Goal: Task Accomplishment & Management: Complete application form

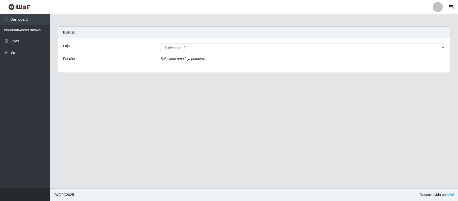
click at [437, 7] on div at bounding box center [438, 7] width 10 height 10
click at [413, 39] on icon "button" at bounding box center [410, 39] width 5 height 4
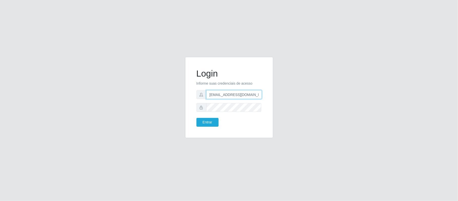
click at [239, 94] on input "rosalia.marcia@queirozatacadao.com.br" at bounding box center [234, 94] width 56 height 9
click at [201, 124] on button "Entrar" at bounding box center [207, 122] width 22 height 9
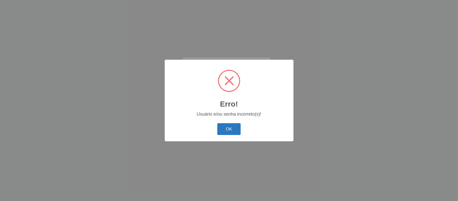
click at [228, 130] on button "OK" at bounding box center [228, 129] width 23 height 12
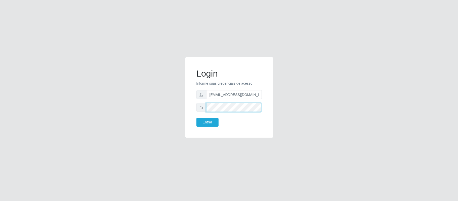
click at [194, 114] on div "Login Informe suas credenciais de acesso anacarina390@gmail.com Entrar" at bounding box center [228, 97] width 75 height 68
click at [226, 92] on input "anacarina390@gmail.com" at bounding box center [234, 94] width 56 height 9
drag, startPoint x: 253, startPoint y: 94, endPoint x: 234, endPoint y: 93, distance: 18.7
click at [234, 93] on input "anacarina390@gmail.com" at bounding box center [234, 94] width 56 height 9
type input "anacarina390@marvermelho.com"
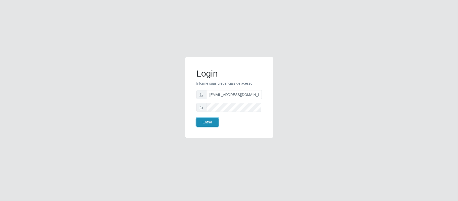
click at [200, 121] on button "Entrar" at bounding box center [207, 122] width 22 height 9
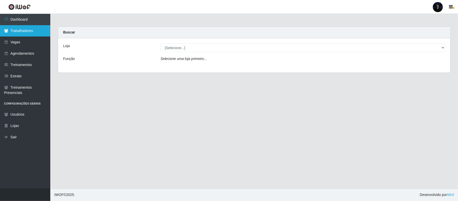
click at [30, 27] on link "Trabalhadores" at bounding box center [25, 30] width 50 height 11
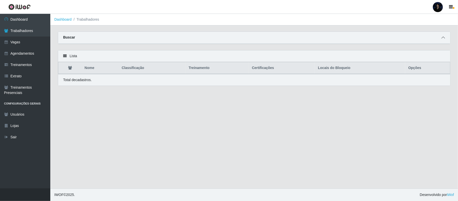
drag, startPoint x: 446, startPoint y: 35, endPoint x: 443, endPoint y: 35, distance: 3.3
click at [445, 35] on span at bounding box center [443, 38] width 6 height 6
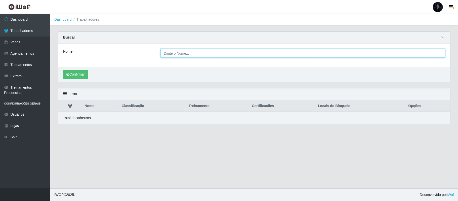
click at [204, 52] on input "Nome" at bounding box center [302, 53] width 285 height 9
paste input "Pedro Augusto Ventura de Brito"
type input "Pedro Augusto Ventura de Brito"
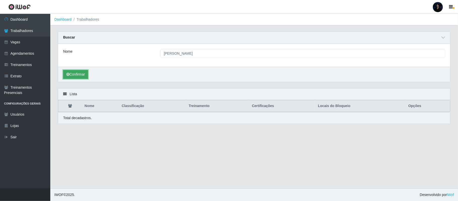
click at [75, 72] on button "Confirmar" at bounding box center [75, 74] width 25 height 9
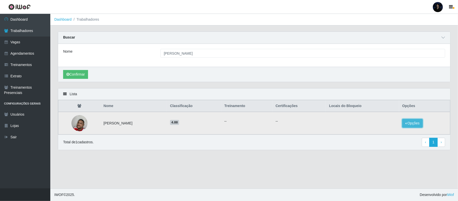
click at [416, 124] on button "Opções" at bounding box center [412, 123] width 21 height 9
click at [381, 130] on button "Bloquear - Loja" at bounding box center [381, 127] width 40 height 10
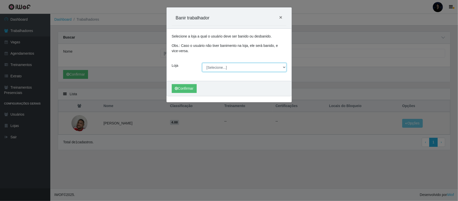
click at [216, 66] on select "[Selecione...] Mar Vermelho - CEASA Mar Vermelho - Centro de Distribuição Mar V…" at bounding box center [244, 67] width 84 height 9
select select "474"
click at [202, 63] on select "[Selecione...] Mar Vermelho - CEASA Mar Vermelho - Centro de Distribuição Mar V…" at bounding box center [244, 67] width 84 height 9
click at [178, 90] on icon "submit" at bounding box center [176, 89] width 3 height 4
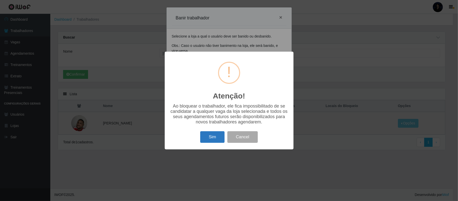
click at [208, 138] on button "Sim" at bounding box center [212, 137] width 24 height 12
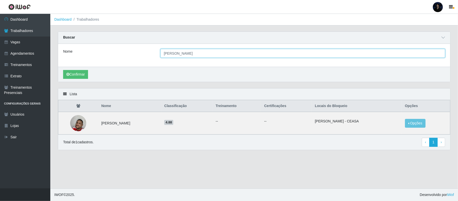
drag, startPoint x: 223, startPoint y: 54, endPoint x: 129, endPoint y: 53, distance: 93.6
click at [129, 53] on div "Nome Pedro Augusto Ventura de Brito" at bounding box center [254, 53] width 390 height 9
paste input "Weverton Charlles de Queiroz Freire"
type input "Weverton Charlles de Queiroz Freire"
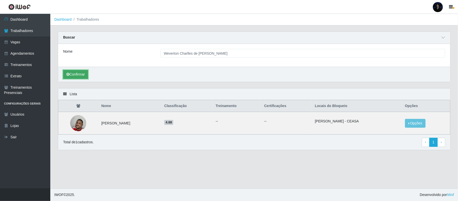
click at [77, 74] on button "Confirmar" at bounding box center [75, 74] width 25 height 9
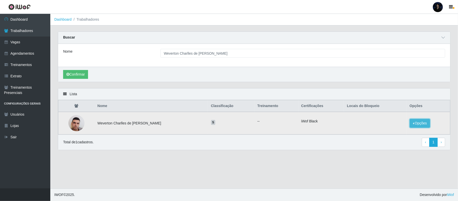
click at [422, 124] on button "Opções" at bounding box center [420, 123] width 21 height 9
click at [390, 128] on button "Bloquear - Loja" at bounding box center [388, 127] width 40 height 10
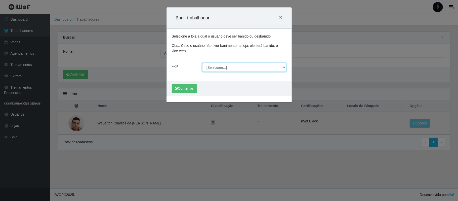
click at [214, 69] on select "[Selecione...] Mar Vermelho - CEASA Mar Vermelho - Centro de Distribuição Mar V…" at bounding box center [244, 67] width 84 height 9
select select "474"
click at [202, 63] on select "[Selecione...] Mar Vermelho - CEASA Mar Vermelho - Centro de Distribuição Mar V…" at bounding box center [244, 67] width 84 height 9
click at [179, 89] on button "Confirmar" at bounding box center [184, 88] width 25 height 9
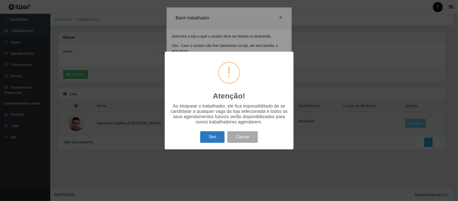
click at [205, 140] on button "Sim" at bounding box center [212, 137] width 24 height 12
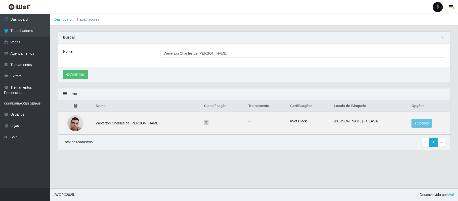
click at [439, 4] on div at bounding box center [438, 7] width 10 height 10
click at [415, 40] on button "Sair" at bounding box center [427, 39] width 45 height 10
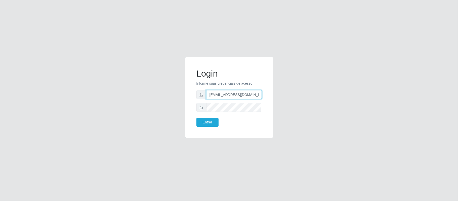
click at [241, 93] on input "anacarina390@marvermelho.com" at bounding box center [234, 94] width 56 height 9
drag, startPoint x: 234, startPoint y: 94, endPoint x: 294, endPoint y: 99, distance: 59.5
click at [294, 99] on div "Login Informe suas credenciais de acesso anacarina390@marvermelho.com Entrar" at bounding box center [229, 100] width 287 height 87
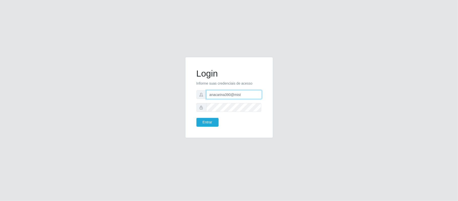
type input "anacarina390@misterburg.com"
click at [205, 124] on button "Entrar" at bounding box center [207, 122] width 22 height 9
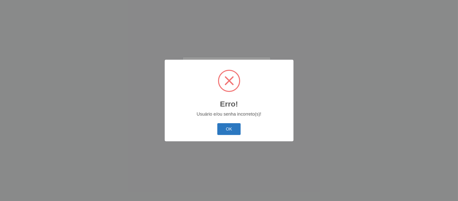
click at [227, 131] on button "OK" at bounding box center [228, 129] width 23 height 12
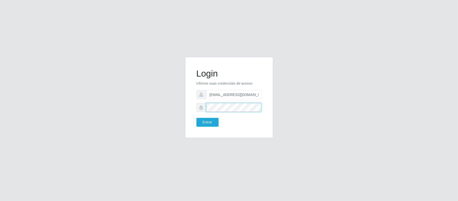
click at [163, 107] on div "Login Informe suas credenciais de acesso anacarina390@misterburg.com Entrar" at bounding box center [229, 100] width 287 height 87
click at [196, 118] on button "Entrar" at bounding box center [207, 122] width 22 height 9
click at [203, 127] on div "Login Informe suas credenciais de acesso anacarina390@misterburg.com Entrar" at bounding box center [228, 97] width 75 height 68
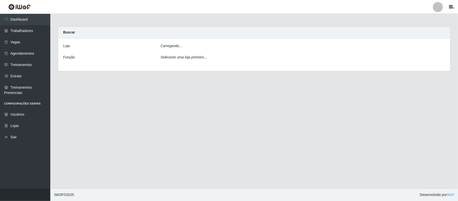
click at [203, 123] on main "Carregando... Buscar Loja Carregando... Função Selecione uma loja primeiro..." at bounding box center [254, 101] width 408 height 174
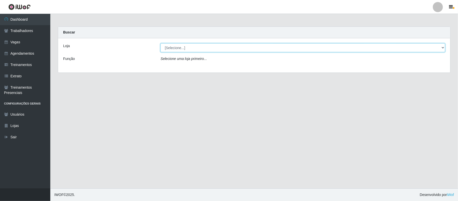
click at [162, 46] on select "[Selecione...] Mister Burg" at bounding box center [302, 47] width 285 height 9
select select "535"
click at [160, 43] on select "[Selecione...] Mister Burg" at bounding box center [302, 47] width 285 height 9
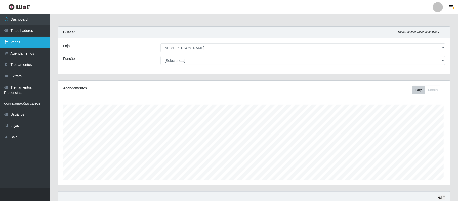
click at [28, 42] on link "Vagas" at bounding box center [25, 41] width 50 height 11
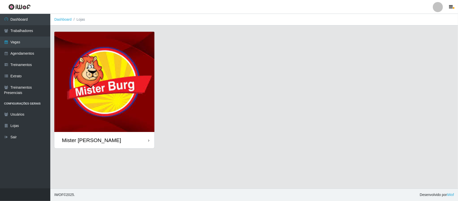
click at [94, 93] on img at bounding box center [104, 82] width 100 height 100
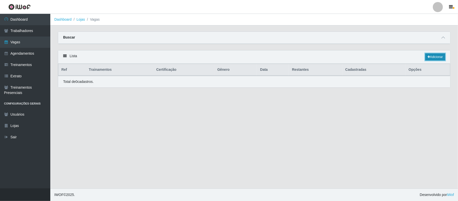
click at [429, 57] on link "Adicionar" at bounding box center [435, 56] width 20 height 7
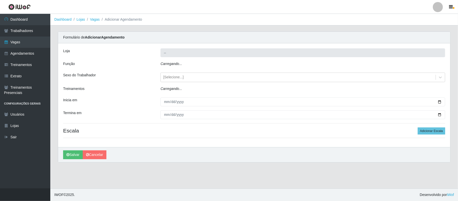
type input "Mister [PERSON_NAME]"
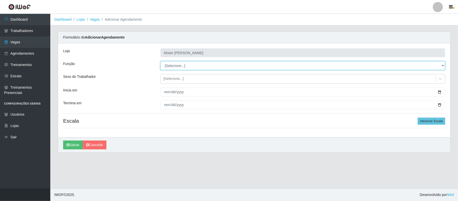
click at [173, 66] on select "[Selecione...] Auxiliar de Cozinha Auxiliar de Cozinha + Auxiliar de Cozinha ++…" at bounding box center [302, 65] width 285 height 9
select select "17"
click at [160, 61] on select "[Selecione...] Auxiliar de Cozinha Auxiliar de Cozinha + Auxiliar de Cozinha ++…" at bounding box center [302, 65] width 285 height 9
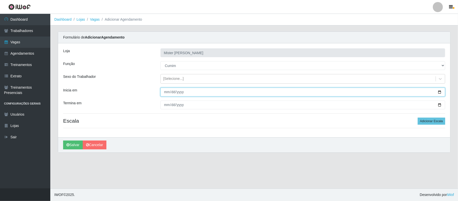
click at [439, 92] on input "Inicia em" at bounding box center [302, 92] width 285 height 9
type input "[DATE]"
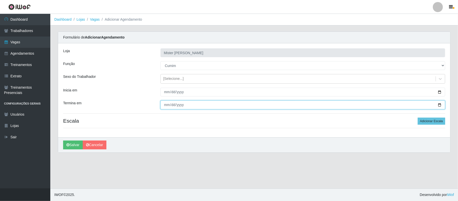
click at [440, 104] on input "Termina em" at bounding box center [302, 104] width 285 height 9
type input "2025-11-30"
click at [425, 123] on button "Adicionar Escala" at bounding box center [431, 120] width 27 height 7
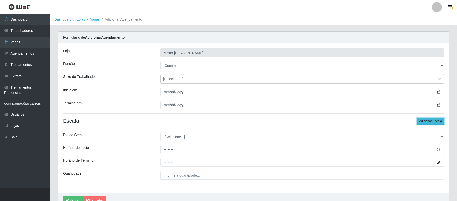
click at [425, 122] on button "Adicionar Escala" at bounding box center [429, 120] width 27 height 7
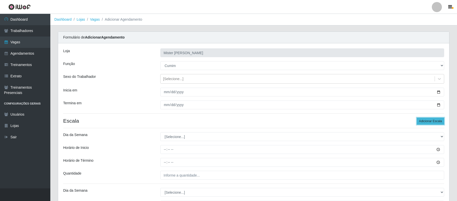
click at [424, 122] on button "Adicionar Escala" at bounding box center [429, 120] width 27 height 7
drag, startPoint x: 424, startPoint y: 122, endPoint x: 410, endPoint y: 119, distance: 14.3
click at [424, 122] on button "Adicionar Escala" at bounding box center [429, 120] width 27 height 7
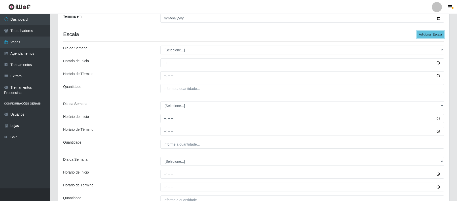
scroll to position [67, 0]
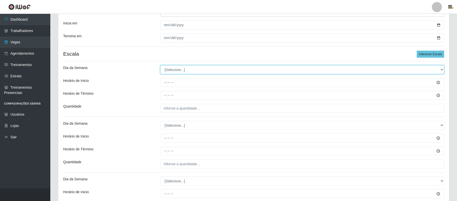
click at [168, 72] on select "[Selecione...] Segunda Terça Quarta Quinta Sexta Sábado Domingo" at bounding box center [302, 69] width 284 height 9
select select "1"
click at [160, 65] on select "[Selecione...] Segunda Terça Quarta Quinta Sexta Sábado Domingo" at bounding box center [302, 69] width 284 height 9
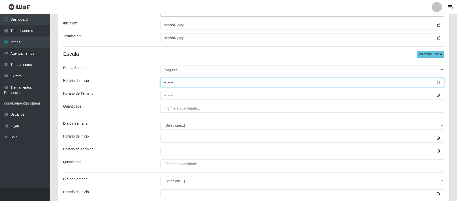
click at [164, 85] on input "Horário de Inicio" at bounding box center [302, 82] width 284 height 9
type input "17:30"
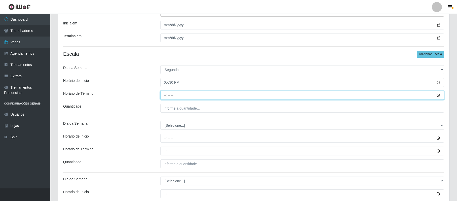
click at [164, 93] on input "Horário de Término" at bounding box center [302, 95] width 284 height 9
type input "23:30"
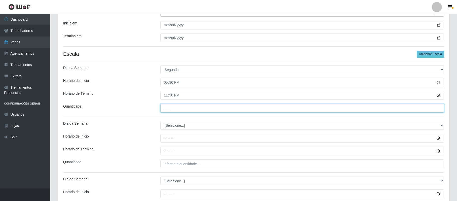
click at [162, 106] on input "___" at bounding box center [302, 108] width 284 height 9
type input "1__"
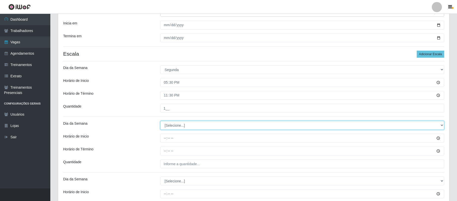
click at [165, 126] on select "[Selecione...] Segunda Terça Quarta Quinta Sexta Sábado Domingo" at bounding box center [302, 125] width 284 height 9
select select "2"
click at [160, 121] on select "[Selecione...] Segunda Terça Quarta Quinta Sexta Sábado Domingo" at bounding box center [302, 125] width 284 height 9
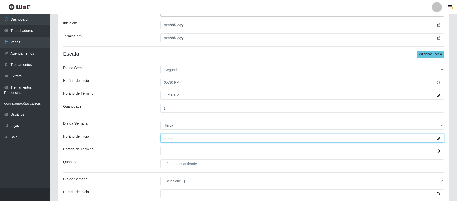
click at [167, 138] on input "Horário de Inicio" at bounding box center [302, 138] width 284 height 9
type input "17:30"
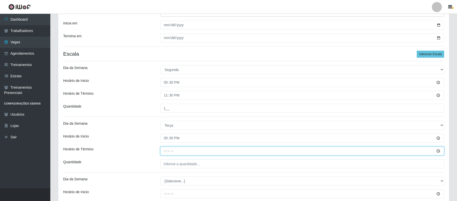
click at [165, 147] on input "Horário de Término" at bounding box center [302, 150] width 284 height 9
type input "23:30"
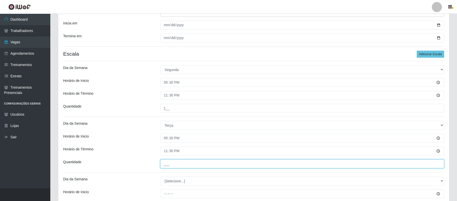
click at [163, 163] on input "___" at bounding box center [302, 163] width 284 height 9
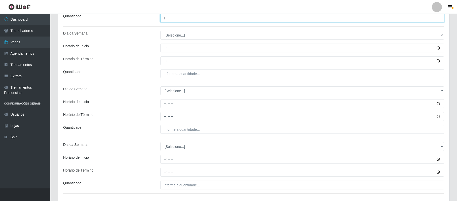
scroll to position [216, 0]
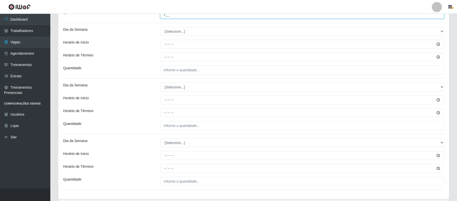
type input "1__"
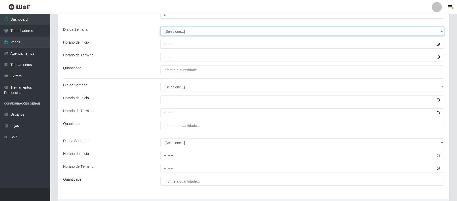
click at [172, 33] on select "[Selecione...] Segunda Terça Quarta Quinta Sexta Sábado Domingo" at bounding box center [302, 31] width 284 height 9
select select "3"
click at [160, 28] on select "[Selecione...] Segunda Terça Quarta Quinta Sexta Sábado Domingo" at bounding box center [302, 31] width 284 height 9
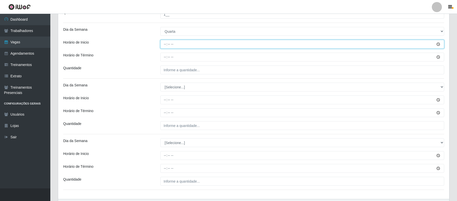
click at [163, 47] on input "Horário de Inicio" at bounding box center [302, 44] width 284 height 9
type input "17:30"
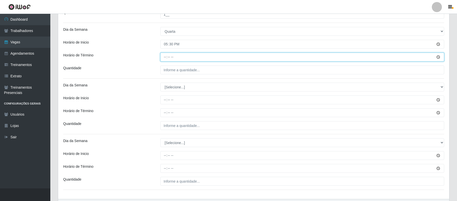
click at [164, 56] on input "Horário de Término" at bounding box center [302, 57] width 284 height 9
type input "23:30"
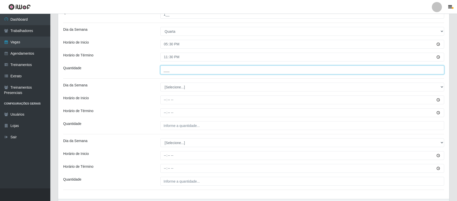
click at [165, 69] on input "___" at bounding box center [302, 69] width 284 height 9
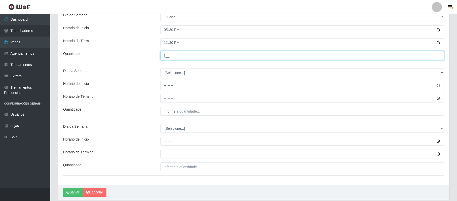
scroll to position [249, 0]
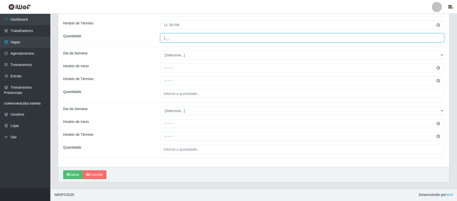
type input "1__"
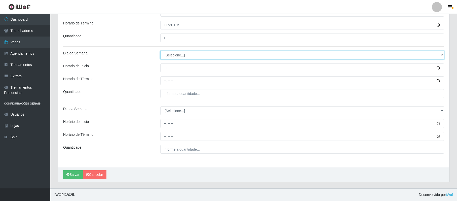
click at [185, 52] on select "[Selecione...] Segunda Terça Quarta Quinta Sexta Sábado Domingo" at bounding box center [302, 55] width 284 height 9
select select "4"
click at [160, 51] on select "[Selecione...] Segunda Terça Quarta Quinta Sexta Sábado Domingo" at bounding box center [302, 55] width 284 height 9
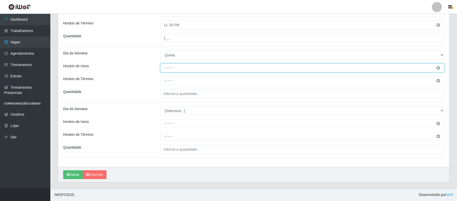
click at [163, 67] on input "Horário de Inicio" at bounding box center [302, 67] width 284 height 9
type input "17:30"
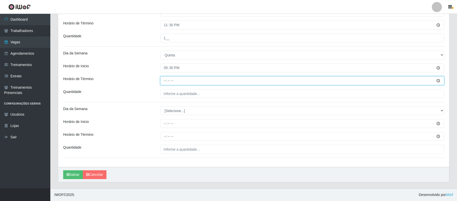
click at [164, 80] on input "Horário de Término" at bounding box center [302, 80] width 284 height 9
type input "23:30"
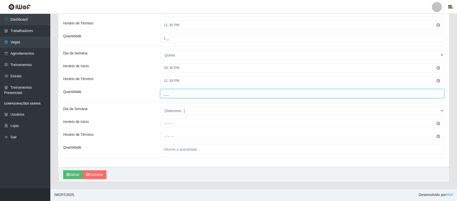
click at [164, 94] on input "___" at bounding box center [302, 93] width 284 height 9
type input "1__"
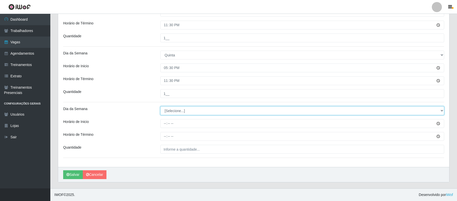
click at [169, 114] on select "[Selecione...] Segunda Terça Quarta Quinta Sexta Sábado Domingo" at bounding box center [302, 110] width 284 height 9
select select "5"
click at [160, 106] on select "[Selecione...] Segunda Terça Quarta Quinta Sexta Sábado Domingo" at bounding box center [302, 110] width 284 height 9
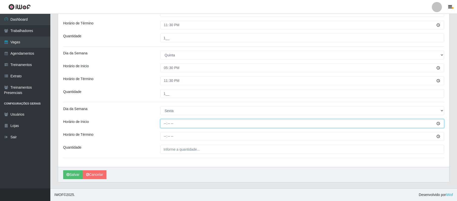
click at [165, 125] on input "Horário de Inicio" at bounding box center [302, 123] width 284 height 9
type input "17:30"
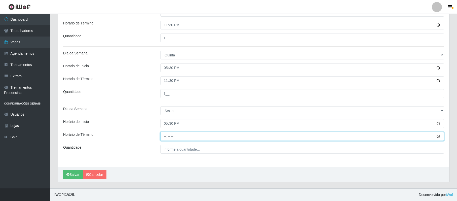
click at [164, 137] on input "Horário de Término" at bounding box center [302, 136] width 284 height 9
type input "23:30"
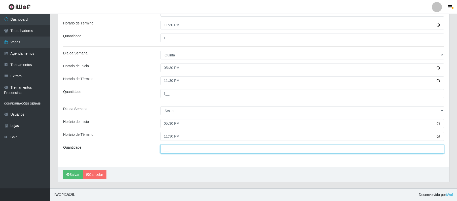
click at [163, 148] on input "___" at bounding box center [302, 149] width 284 height 9
type input "1__"
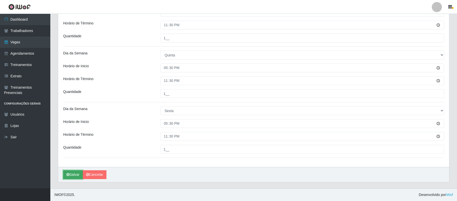
click at [72, 173] on button "Salvar" at bounding box center [73, 174] width 20 height 9
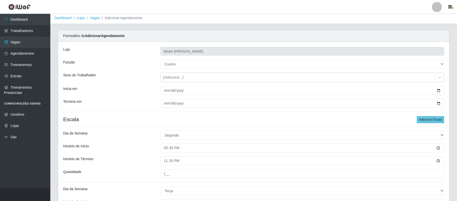
scroll to position [0, 0]
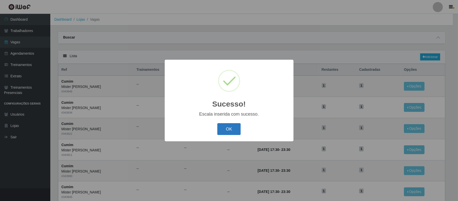
click at [229, 131] on button "OK" at bounding box center [228, 129] width 23 height 12
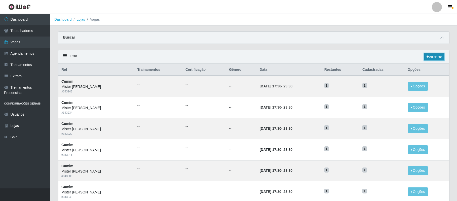
click at [429, 59] on link "Adicionar" at bounding box center [434, 56] width 20 height 7
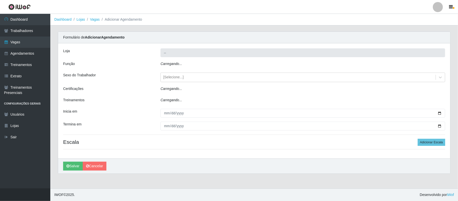
type input "Mister [PERSON_NAME]"
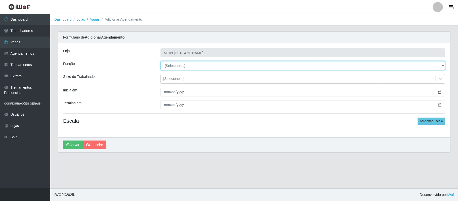
click at [183, 64] on select "[Selecione...] Auxiliar de Cozinha Auxiliar de Cozinha + Auxiliar de Cozinha ++…" at bounding box center [302, 65] width 285 height 9
select select "91"
click at [160, 61] on select "[Selecione...] Auxiliar de Cozinha Auxiliar de Cozinha + Auxiliar de Cozinha ++…" at bounding box center [302, 65] width 285 height 9
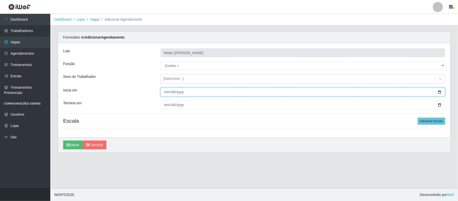
click at [440, 92] on input "Inicia em" at bounding box center [302, 92] width 285 height 9
type input "[DATE]"
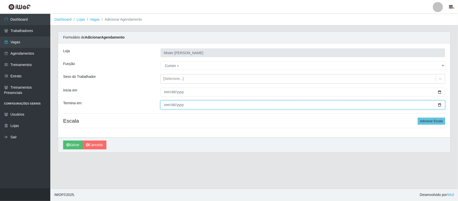
click at [440, 105] on input "Termina em" at bounding box center [302, 104] width 285 height 9
type input "2025-11-30"
click at [432, 122] on button "Adicionar Escala" at bounding box center [431, 120] width 27 height 7
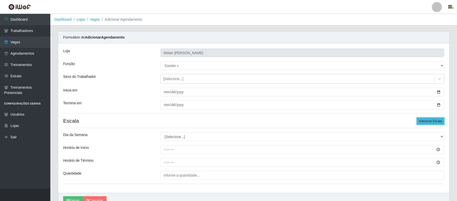
click at [432, 122] on button "Adicionar Escala" at bounding box center [429, 120] width 27 height 7
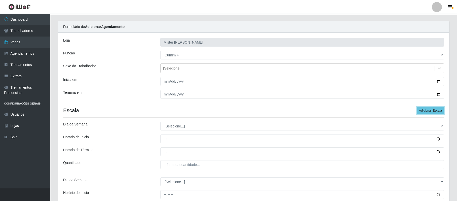
scroll to position [82, 0]
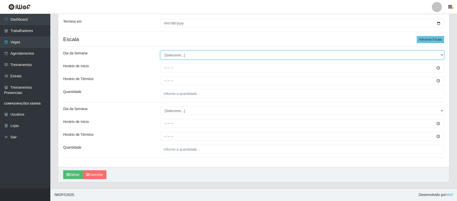
click at [180, 54] on select "[Selecione...] Segunda Terça Quarta Quinta Sexta Sábado Domingo" at bounding box center [302, 55] width 284 height 9
select select "6"
click at [160, 51] on select "[Selecione...] Segunda Terça Quarta Quinta Sexta Sábado Domingo" at bounding box center [302, 55] width 284 height 9
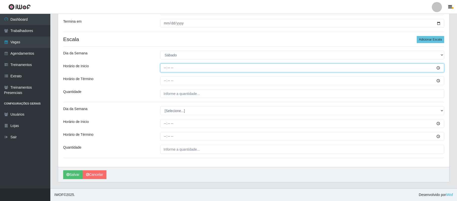
click at [164, 69] on input "Horário de Inicio" at bounding box center [302, 67] width 284 height 9
type input "17:30"
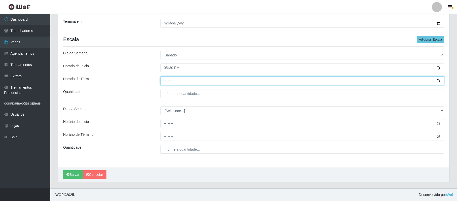
click at [165, 80] on input "Horário de Término" at bounding box center [302, 80] width 284 height 9
type input "23:30"
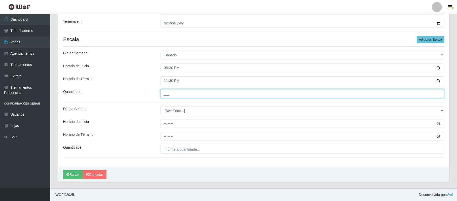
click at [165, 95] on input "___" at bounding box center [302, 93] width 284 height 9
type input "1__"
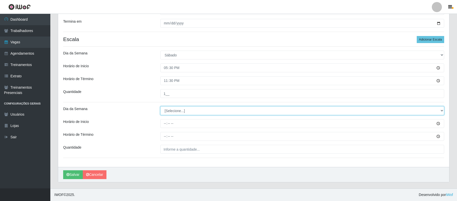
click at [166, 109] on select "[Selecione...] Segunda Terça Quarta Quinta Sexta Sábado Domingo" at bounding box center [302, 110] width 284 height 9
select select "0"
click at [160, 106] on select "[Selecione...] Segunda Terça Quarta Quinta Sexta Sábado Domingo" at bounding box center [302, 110] width 284 height 9
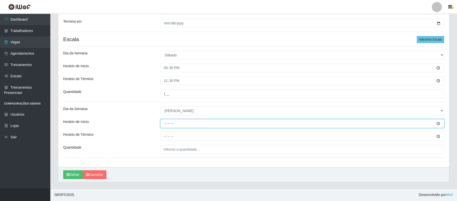
click at [165, 122] on input "Horário de Inicio" at bounding box center [302, 123] width 284 height 9
type input "17:30"
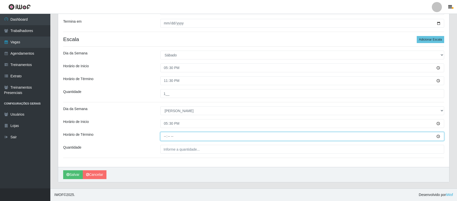
click at [164, 135] on input "Horário de Término" at bounding box center [302, 136] width 284 height 9
type input "23:30"
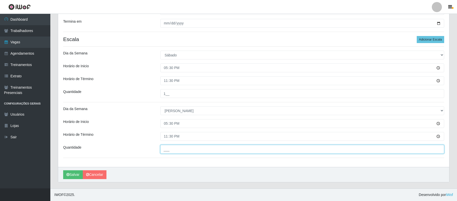
click at [165, 148] on input "___" at bounding box center [302, 149] width 284 height 9
type input "2__"
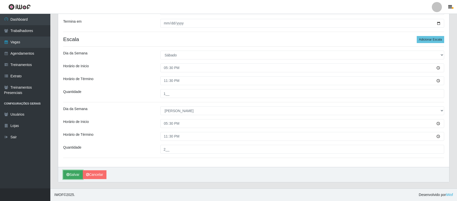
click at [76, 175] on button "Salvar" at bounding box center [73, 174] width 20 height 9
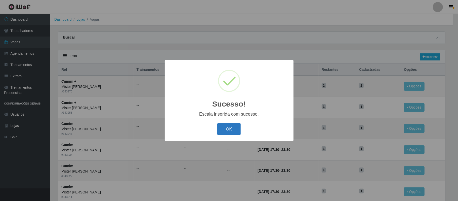
click at [221, 128] on button "OK" at bounding box center [228, 129] width 23 height 12
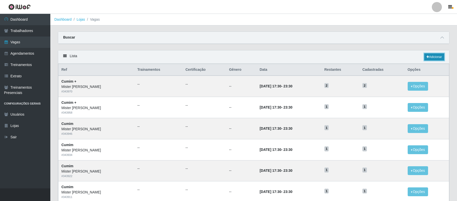
click at [434, 57] on link "Adicionar" at bounding box center [434, 56] width 20 height 7
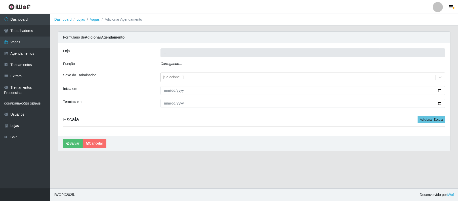
type input "Mister [PERSON_NAME]"
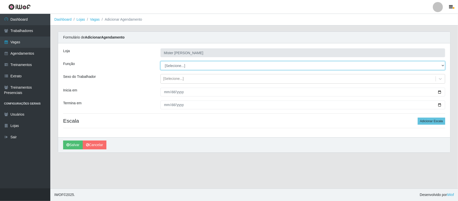
click at [182, 66] on select "[Selecione...] Auxiliar de Cozinha Auxiliar de Cozinha + Auxiliar de Cozinha ++…" at bounding box center [302, 65] width 285 height 9
click at [174, 66] on select "[Selecione...] Auxiliar de Cozinha Auxiliar de Cozinha + Auxiliar de Cozinha ++…" at bounding box center [302, 65] width 285 height 9
select select "9"
click at [160, 61] on select "[Selecione...] Auxiliar de Cozinha Auxiliar de Cozinha + Auxiliar de Cozinha ++…" at bounding box center [302, 65] width 285 height 9
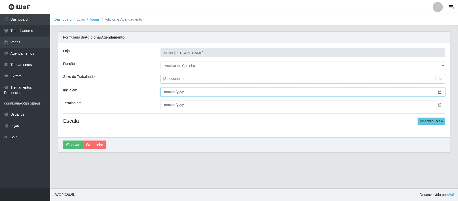
click at [439, 93] on input "Inicia em" at bounding box center [302, 92] width 285 height 9
type input "[DATE]"
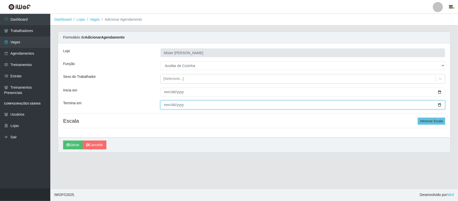
click at [439, 105] on input "Termina em" at bounding box center [302, 104] width 285 height 9
type input "2025-11-30"
click at [425, 122] on button "Adicionar Escala" at bounding box center [431, 120] width 27 height 7
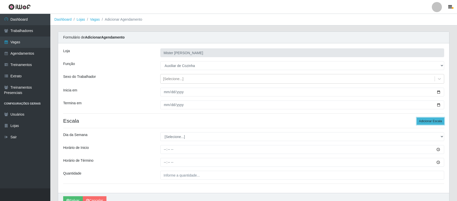
click at [425, 122] on button "Adicionar Escala" at bounding box center [429, 120] width 27 height 7
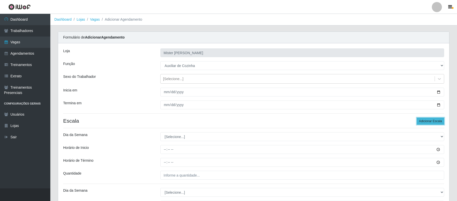
click at [425, 122] on button "Adicionar Escala" at bounding box center [429, 120] width 27 height 7
click at [424, 122] on button "Adicionar Escala" at bounding box center [429, 120] width 27 height 7
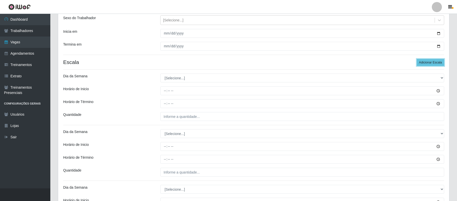
scroll to position [101, 0]
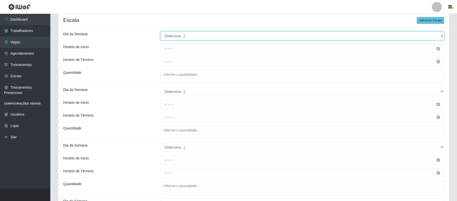
click at [174, 34] on select "[Selecione...] Segunda Terça Quarta Quinta Sexta Sábado Domingo" at bounding box center [302, 35] width 284 height 9
select select "1"
click at [160, 32] on select "[Selecione...] Segunda Terça Quarta Quinta Sexta Sábado Domingo" at bounding box center [302, 35] width 284 height 9
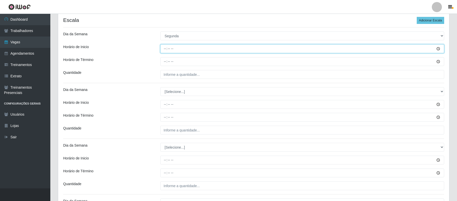
click at [167, 52] on input "Horário de Inicio" at bounding box center [302, 48] width 284 height 9
type input "17:30"
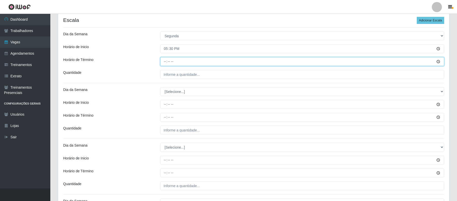
click at [166, 61] on input "Horário de Término" at bounding box center [302, 61] width 284 height 9
type input "23:30"
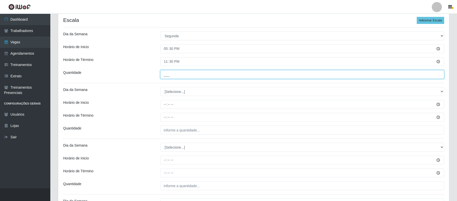
click at [169, 73] on input "___" at bounding box center [302, 74] width 284 height 9
type input "1__"
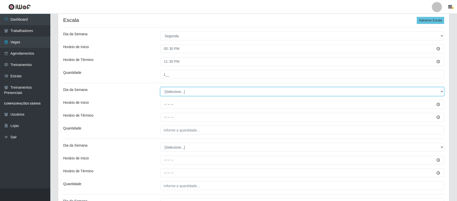
click at [166, 93] on select "[Selecione...] Segunda Terça Quarta Quinta Sexta Sábado Domingo" at bounding box center [302, 91] width 284 height 9
select select "2"
click at [160, 88] on select "[Selecione...] Segunda Terça Quarta Quinta Sexta Sábado Domingo" at bounding box center [302, 91] width 284 height 9
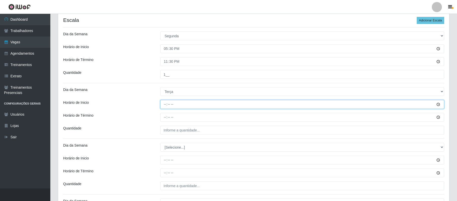
click at [166, 106] on input "Horário de Inicio" at bounding box center [302, 104] width 284 height 9
type input "17:30"
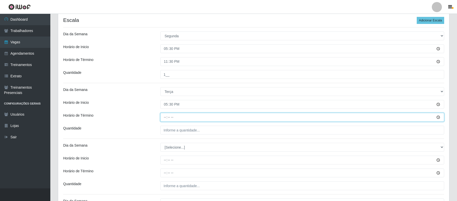
click at [164, 118] on input "Horário de Término" at bounding box center [302, 117] width 284 height 9
type input "23:30"
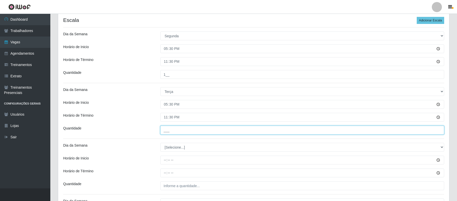
click at [163, 128] on input "___" at bounding box center [302, 129] width 284 height 9
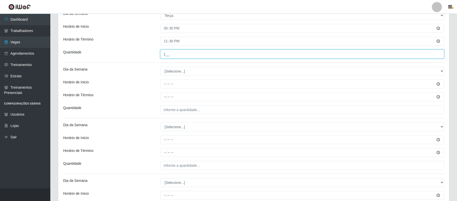
scroll to position [198, 0]
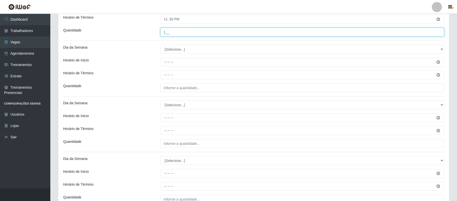
type input "1__"
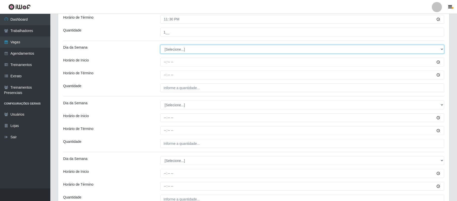
click at [183, 50] on select "[Selecione...] Segunda Terça Quarta Quinta Sexta Sábado Domingo" at bounding box center [302, 49] width 284 height 9
select select "3"
click at [160, 45] on select "[Selecione...] Segunda Terça Quarta Quinta Sexta Sábado Domingo" at bounding box center [302, 49] width 284 height 9
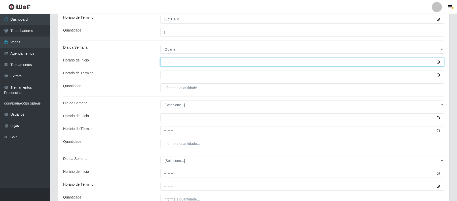
click at [164, 64] on input "Horário de Inicio" at bounding box center [302, 62] width 284 height 9
type input "17:30"
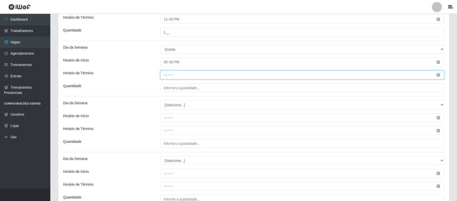
click at [166, 73] on input "Horário de Término" at bounding box center [302, 74] width 284 height 9
type input "23:30"
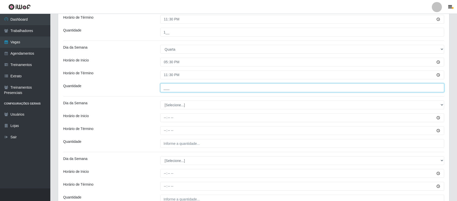
click at [164, 87] on input "___" at bounding box center [302, 87] width 284 height 9
type input "1__"
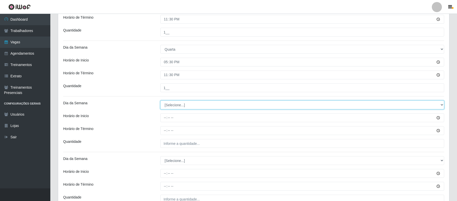
click at [178, 106] on select "[Selecione...] Segunda Terça Quarta Quinta Sexta Sábado Domingo" at bounding box center [302, 104] width 284 height 9
select select "4"
click at [160, 101] on select "[Selecione...] Segunda Terça Quarta Quinta Sexta Sábado Domingo" at bounding box center [302, 104] width 284 height 9
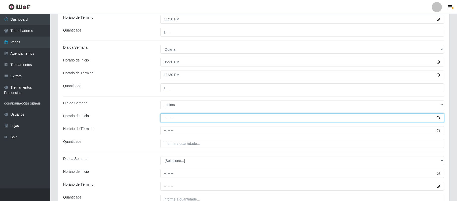
click at [165, 118] on input "Horário de Inicio" at bounding box center [302, 117] width 284 height 9
type input "17:30"
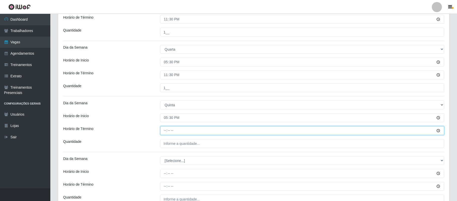
click at [165, 129] on input "Horário de Término" at bounding box center [302, 130] width 284 height 9
type input "23:30"
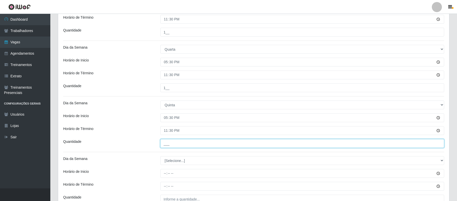
click at [165, 140] on input "___" at bounding box center [302, 143] width 284 height 9
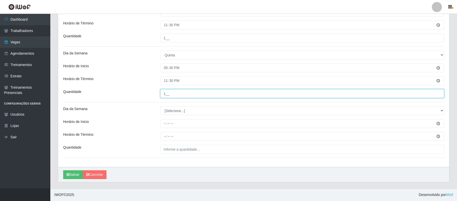
type input "1__"
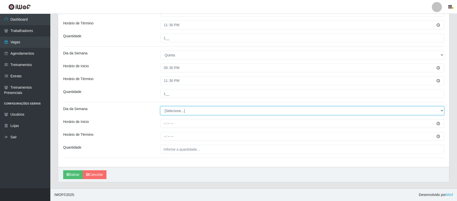
click at [182, 109] on select "[Selecione...] Segunda Terça Quarta Quinta Sexta Sábado Domingo" at bounding box center [302, 110] width 284 height 9
select select "5"
click at [160, 106] on select "[Selecione...] Segunda Terça Quarta Quinta Sexta Sábado Domingo" at bounding box center [302, 110] width 284 height 9
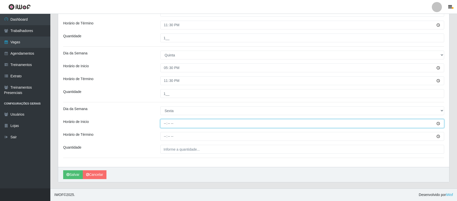
click at [164, 122] on input "Horário de Inicio" at bounding box center [302, 123] width 284 height 9
type input "17:30"
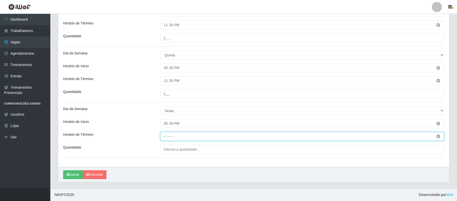
click at [164, 135] on input "Horário de Término" at bounding box center [302, 136] width 284 height 9
type input "23:30"
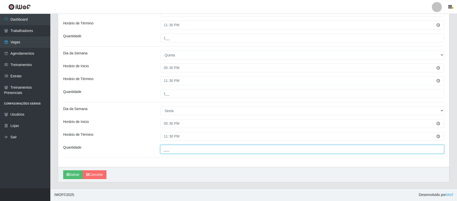
click at [166, 146] on input "___" at bounding box center [302, 149] width 284 height 9
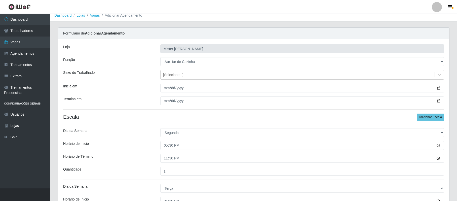
scroll to position [7, 0]
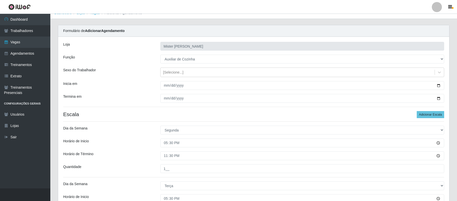
type input "1__"
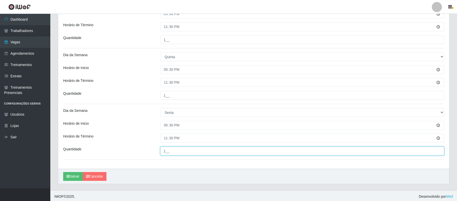
scroll to position [249, 0]
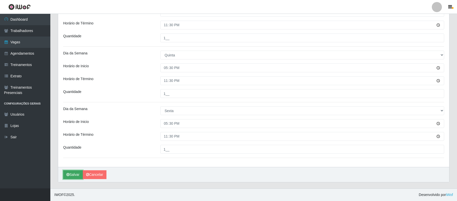
click at [71, 175] on button "Salvar" at bounding box center [73, 174] width 20 height 9
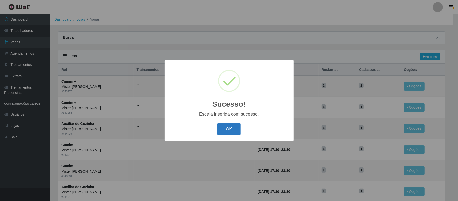
click at [232, 127] on button "OK" at bounding box center [228, 129] width 23 height 12
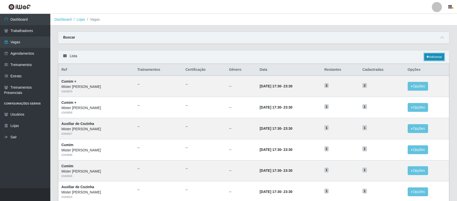
click at [433, 58] on link "Adicionar" at bounding box center [434, 56] width 20 height 7
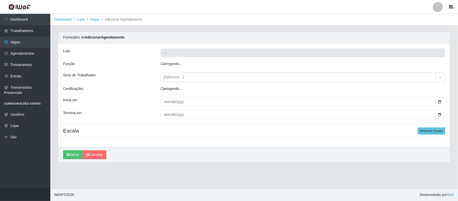
type input "Mister [PERSON_NAME]"
click at [181, 64] on div "Carregando..." at bounding box center [303, 64] width 292 height 7
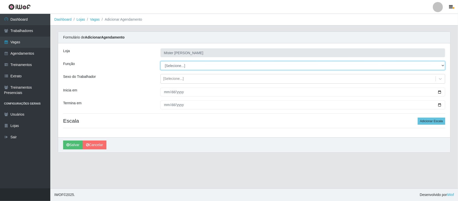
click at [181, 64] on select "[Selecione...] Auxiliar de Cozinha Auxiliar de Cozinha + Auxiliar de Cozinha ++…" at bounding box center [302, 65] width 285 height 9
select select "94"
click at [160, 61] on select "[Selecione...] Auxiliar de Cozinha Auxiliar de Cozinha + Auxiliar de Cozinha ++…" at bounding box center [302, 65] width 285 height 9
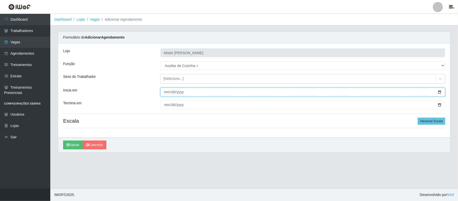
click at [441, 93] on input "Inicia em" at bounding box center [302, 92] width 285 height 9
type input "[DATE]"
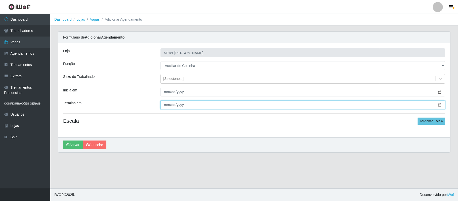
click at [441, 106] on input "Termina em" at bounding box center [302, 104] width 285 height 9
type input "2025-11-30"
click at [428, 123] on button "Adicionar Escala" at bounding box center [431, 120] width 27 height 7
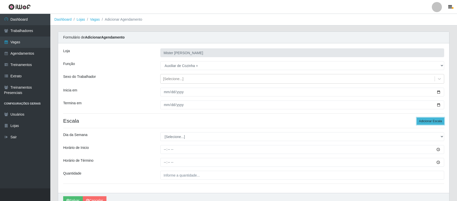
click at [428, 123] on button "Adicionar Escala" at bounding box center [429, 120] width 27 height 7
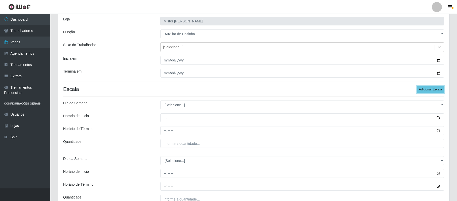
scroll to position [82, 0]
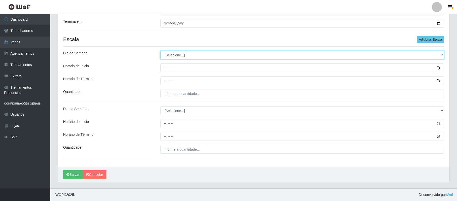
click at [184, 52] on select "[Selecione...] Segunda Terça Quarta Quinta Sexta Sábado Domingo" at bounding box center [302, 55] width 284 height 9
select select "6"
click at [160, 51] on select "[Selecione...] Segunda Terça Quarta Quinta Sexta Sábado Domingo" at bounding box center [302, 55] width 284 height 9
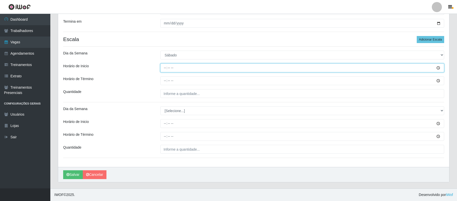
click at [165, 67] on input "Horário de Inicio" at bounding box center [302, 67] width 284 height 9
type input "17:30"
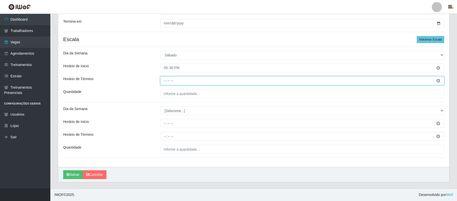
click at [166, 79] on input "Horário de Término" at bounding box center [302, 80] width 284 height 9
type input "23:30"
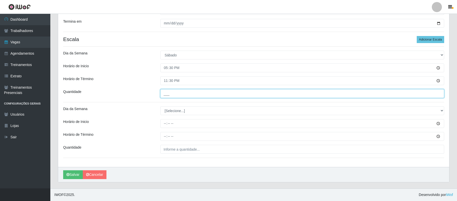
click at [167, 94] on input "___" at bounding box center [302, 93] width 284 height 9
type input "1__"
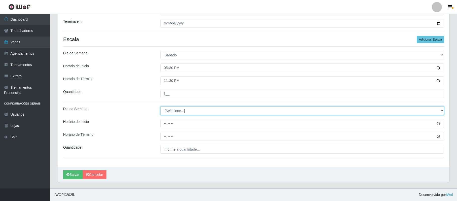
click at [167, 108] on select "[Selecione...] Segunda Terça Quarta Quinta Sexta Sábado Domingo" at bounding box center [302, 110] width 284 height 9
select select "0"
click at [160, 106] on select "[Selecione...] Segunda Terça Quarta Quinta Sexta Sábado Domingo" at bounding box center [302, 110] width 284 height 9
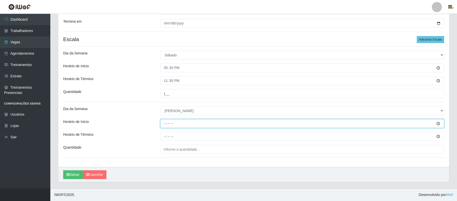
click at [163, 122] on input "Horário de Inicio" at bounding box center [302, 123] width 284 height 9
type input "17:30"
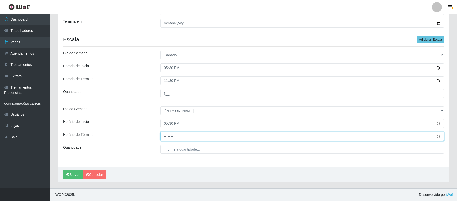
click at [164, 137] on input "Horário de Término" at bounding box center [302, 136] width 284 height 9
type input "23:30"
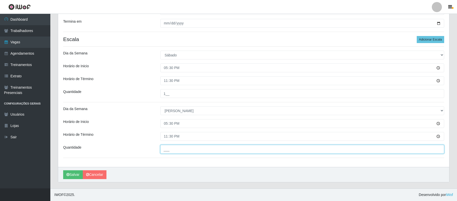
click at [166, 147] on input "___" at bounding box center [302, 149] width 284 height 9
type input "2__"
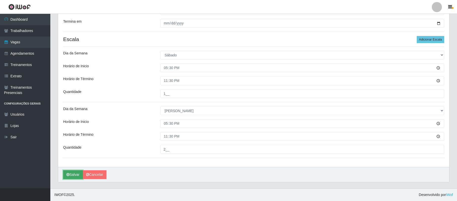
click at [75, 177] on button "Salvar" at bounding box center [73, 174] width 20 height 9
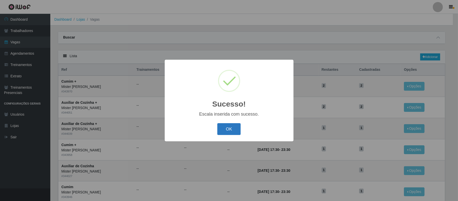
click at [232, 127] on button "OK" at bounding box center [228, 129] width 23 height 12
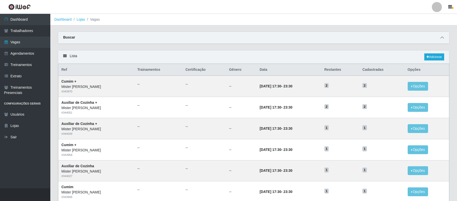
click at [441, 38] on icon at bounding box center [442, 38] width 4 height 4
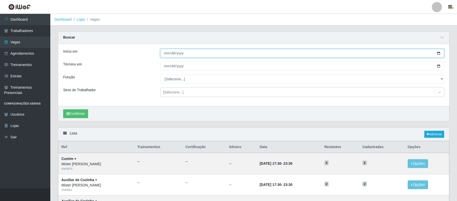
click at [437, 54] on input "Início em" at bounding box center [302, 53] width 284 height 9
type input "[DATE]"
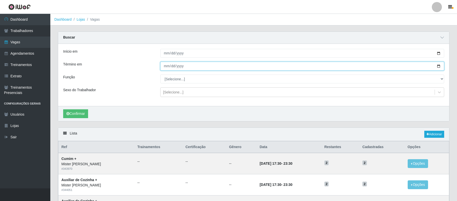
click at [437, 66] on input "Término em" at bounding box center [302, 66] width 284 height 9
type input "[DATE]"
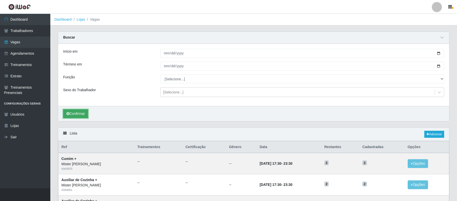
click at [77, 116] on button "Confirmar" at bounding box center [75, 113] width 25 height 9
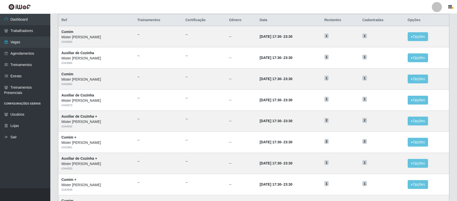
scroll to position [305, 0]
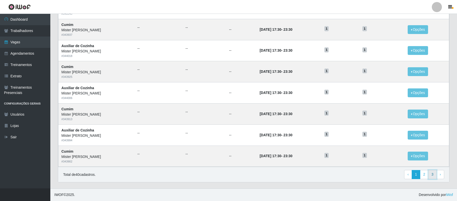
click at [430, 174] on link "3" at bounding box center [432, 174] width 9 height 9
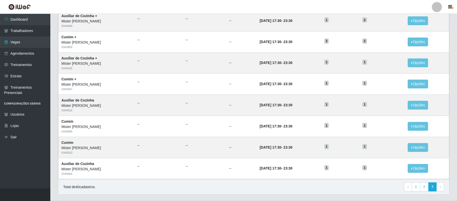
scroll to position [122, 0]
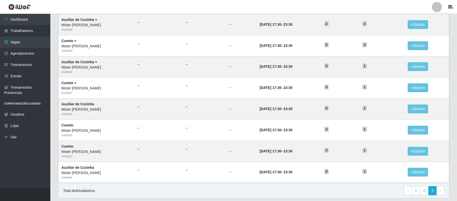
scroll to position [101, 0]
